Goal: Find specific page/section

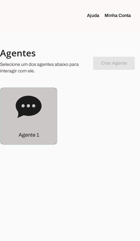
click at [43, 132] on div "Agente 1" at bounding box center [29, 135] width 56 height 19
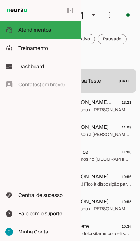
scroll to position [0, 46]
